Goal: Check status: Check status

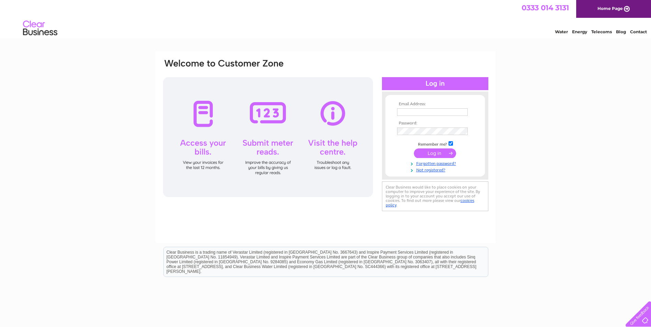
type input "anssaccountspayable@augeanplc.com"
click at [438, 155] on input "submit" at bounding box center [435, 153] width 42 height 10
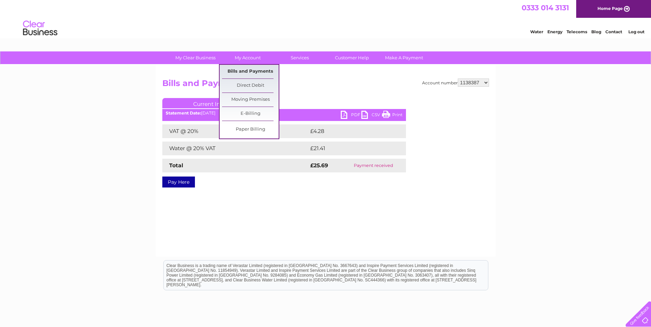
click at [242, 70] on link "Bills and Payments" at bounding box center [250, 72] width 57 height 14
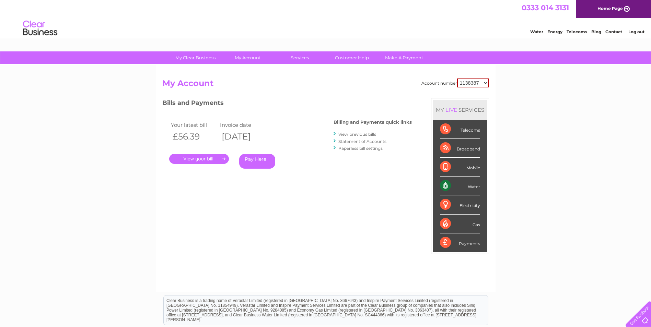
click at [211, 157] on link "." at bounding box center [199, 159] width 60 height 10
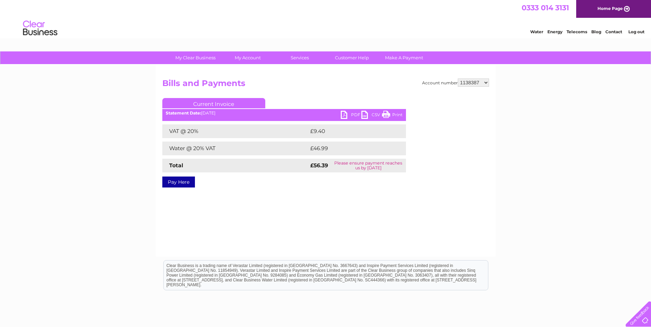
click at [355, 114] on link "PDF" at bounding box center [351, 116] width 21 height 10
click at [345, 115] on link "PDF" at bounding box center [351, 116] width 21 height 10
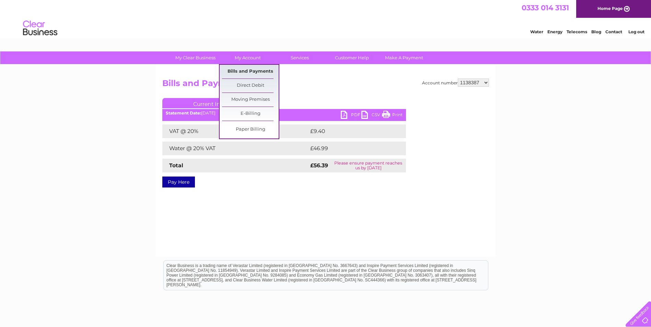
click at [248, 70] on link "Bills and Payments" at bounding box center [250, 72] width 57 height 14
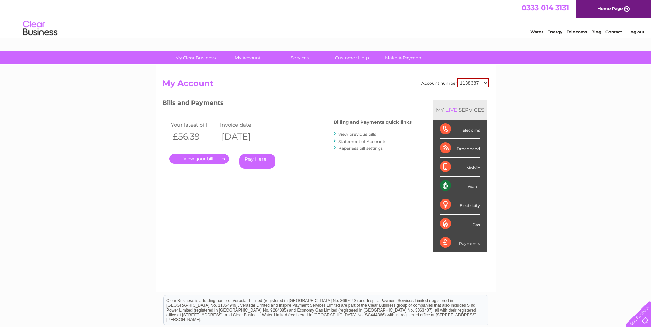
click at [485, 82] on select "1138387 30308188" at bounding box center [473, 83] width 32 height 9
select select "30308188"
click at [457, 79] on select "1138387 30308188" at bounding box center [473, 83] width 32 height 9
click at [211, 159] on link "." at bounding box center [199, 159] width 60 height 10
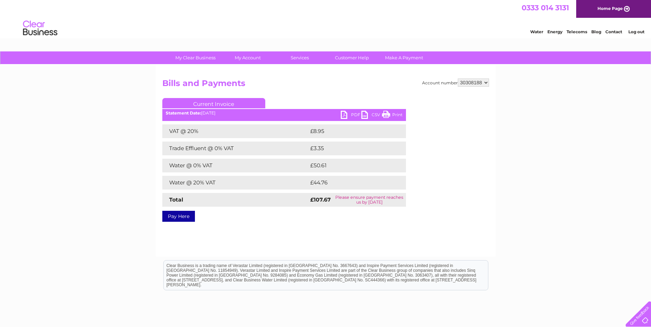
click at [339, 114] on div "Statement Date: [DATE]" at bounding box center [283, 113] width 243 height 5
click at [342, 112] on link "PDF" at bounding box center [351, 116] width 21 height 10
click at [636, 31] on link "Log out" at bounding box center [636, 31] width 16 height 5
